Goal: Complete application form

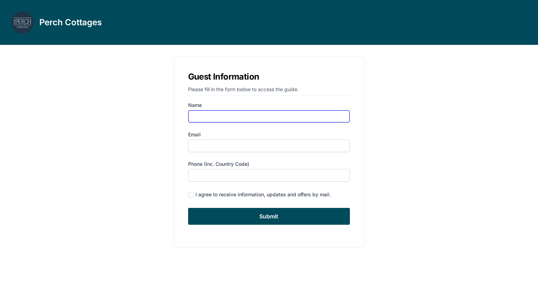
drag, startPoint x: 0, startPoint y: 0, endPoint x: 249, endPoint y: 113, distance: 273.4
click at [249, 113] on input "Name" at bounding box center [269, 116] width 162 height 13
type input "[PERSON_NAME]"
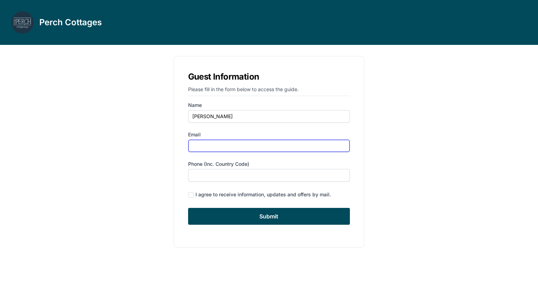
click at [219, 146] on input "Email" at bounding box center [269, 146] width 162 height 13
type input "[EMAIL_ADDRESS][DOMAIN_NAME]"
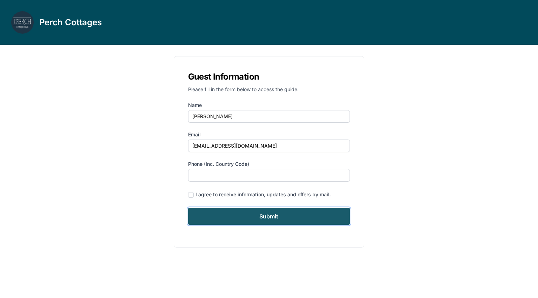
click at [240, 221] on input "Submit" at bounding box center [269, 216] width 162 height 17
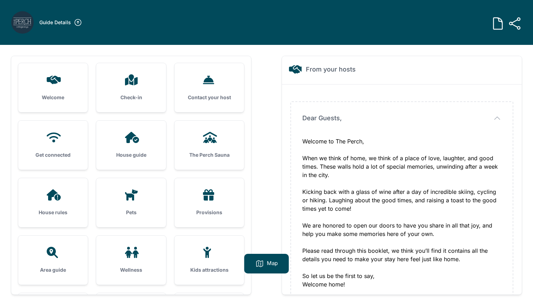
click at [210, 146] on div "The Perch Sauna" at bounding box center [210, 145] width 70 height 49
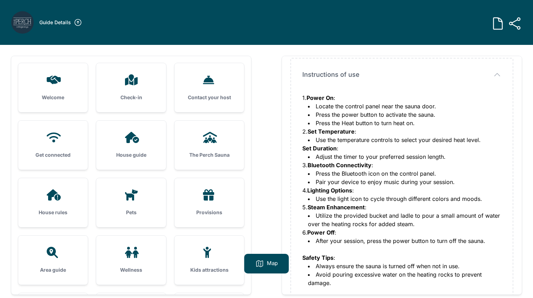
scroll to position [222, 0]
